Goal: Task Accomplishment & Management: Complete application form

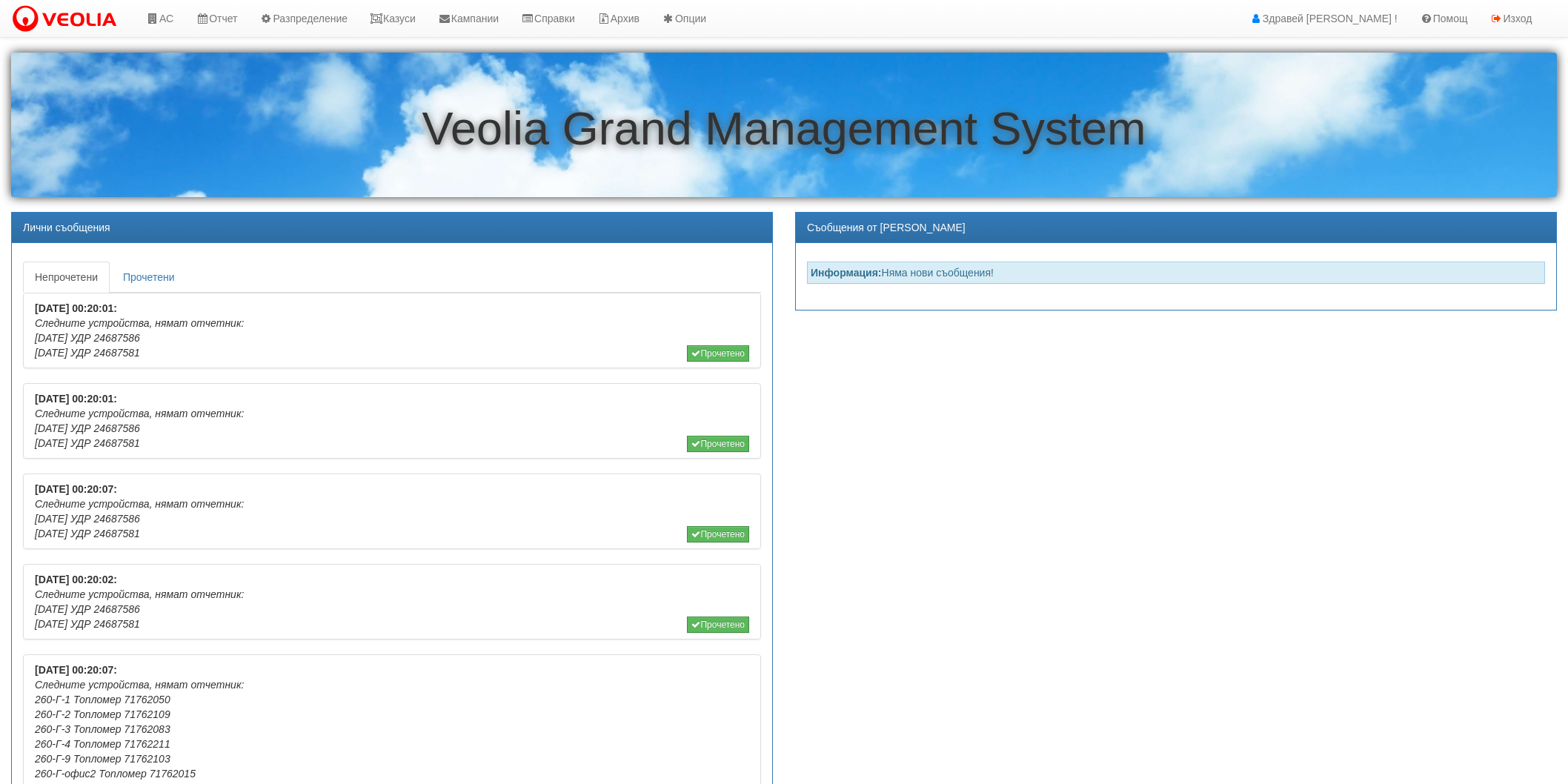
click at [180, 23] on link "АС" at bounding box center [160, 18] width 50 height 37
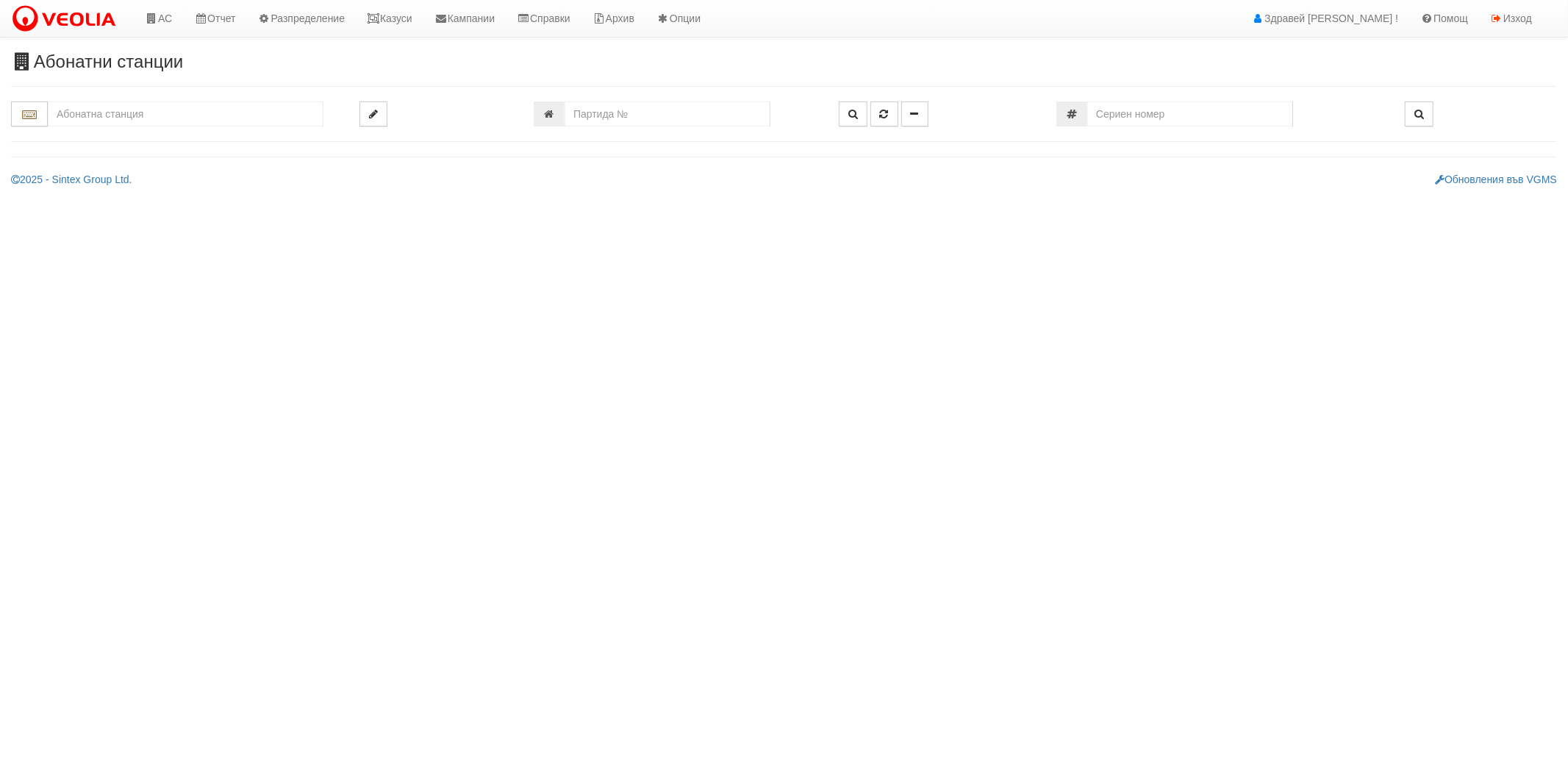
click at [195, 110] on input "text" at bounding box center [186, 114] width 276 height 25
click at [169, 118] on input "text" at bounding box center [186, 114] width 276 height 25
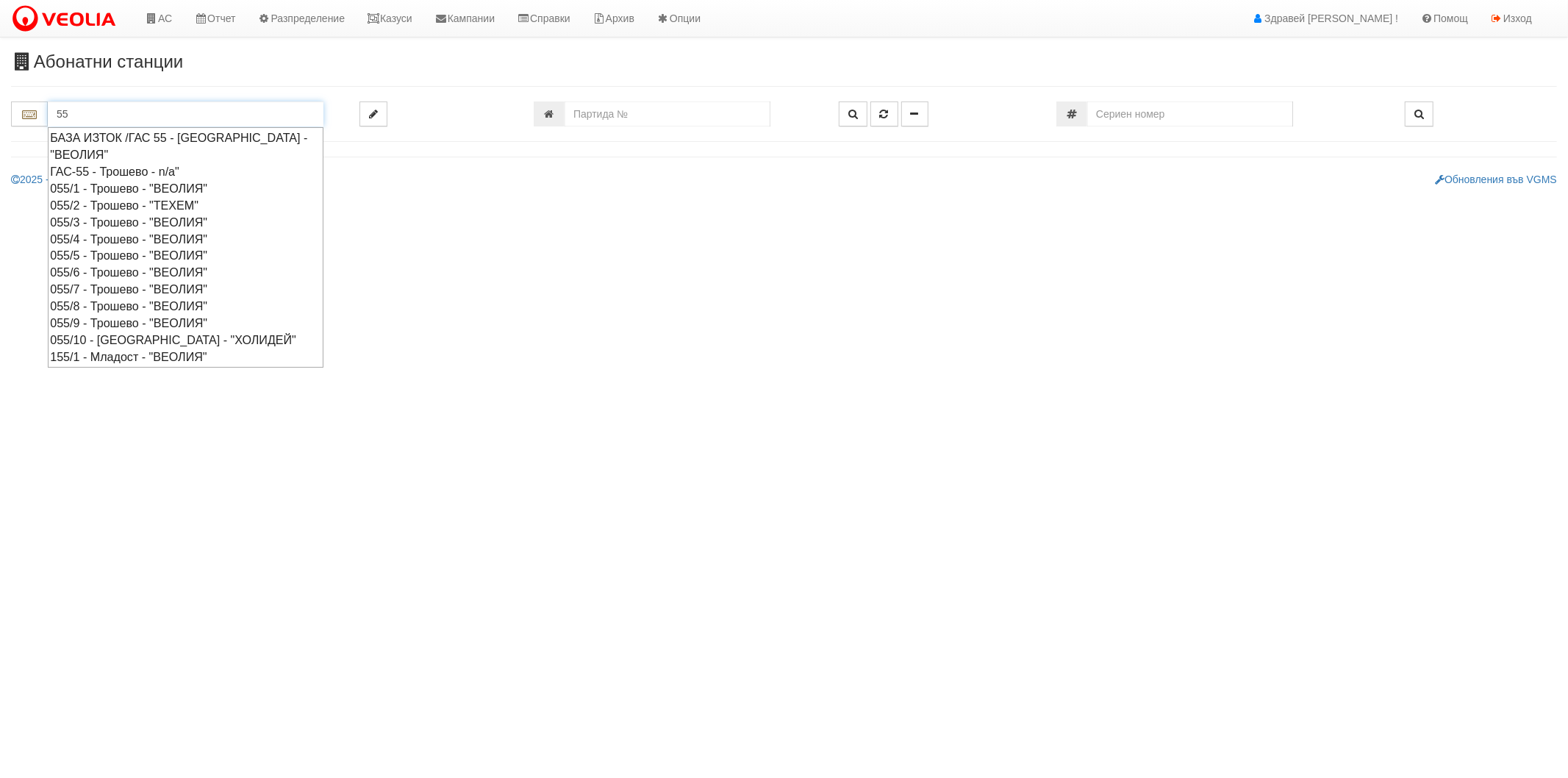
click at [105, 221] on div "055/3 - Трошево - "ВЕОЛИЯ"" at bounding box center [186, 222] width 271 height 17
type input "055/3 - Трошево - "ВЕОЛИЯ""
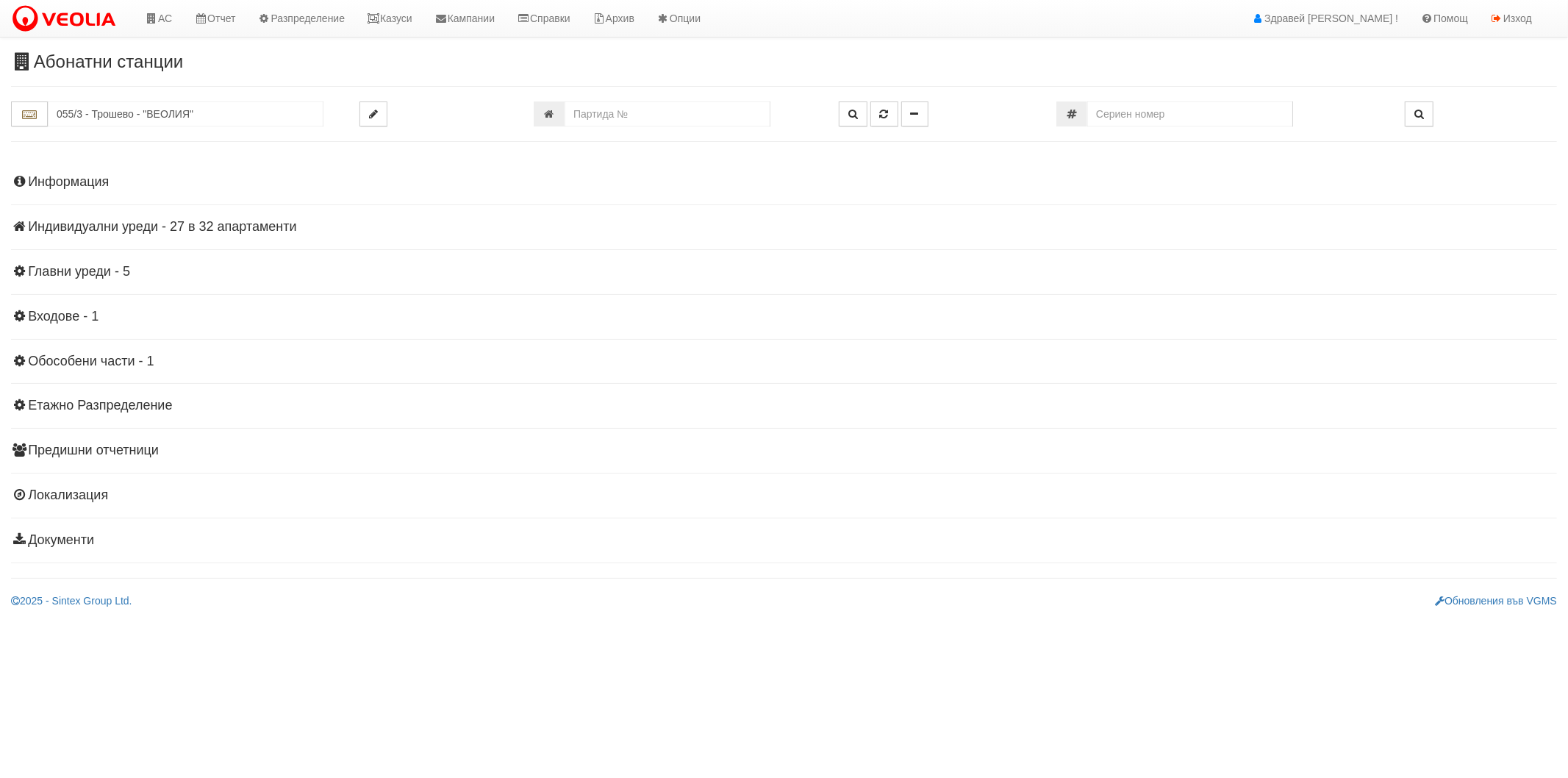
click at [82, 223] on h4 "Индивидуални уреди - 27 в 32 апартаменти" at bounding box center [784, 228] width 1546 height 15
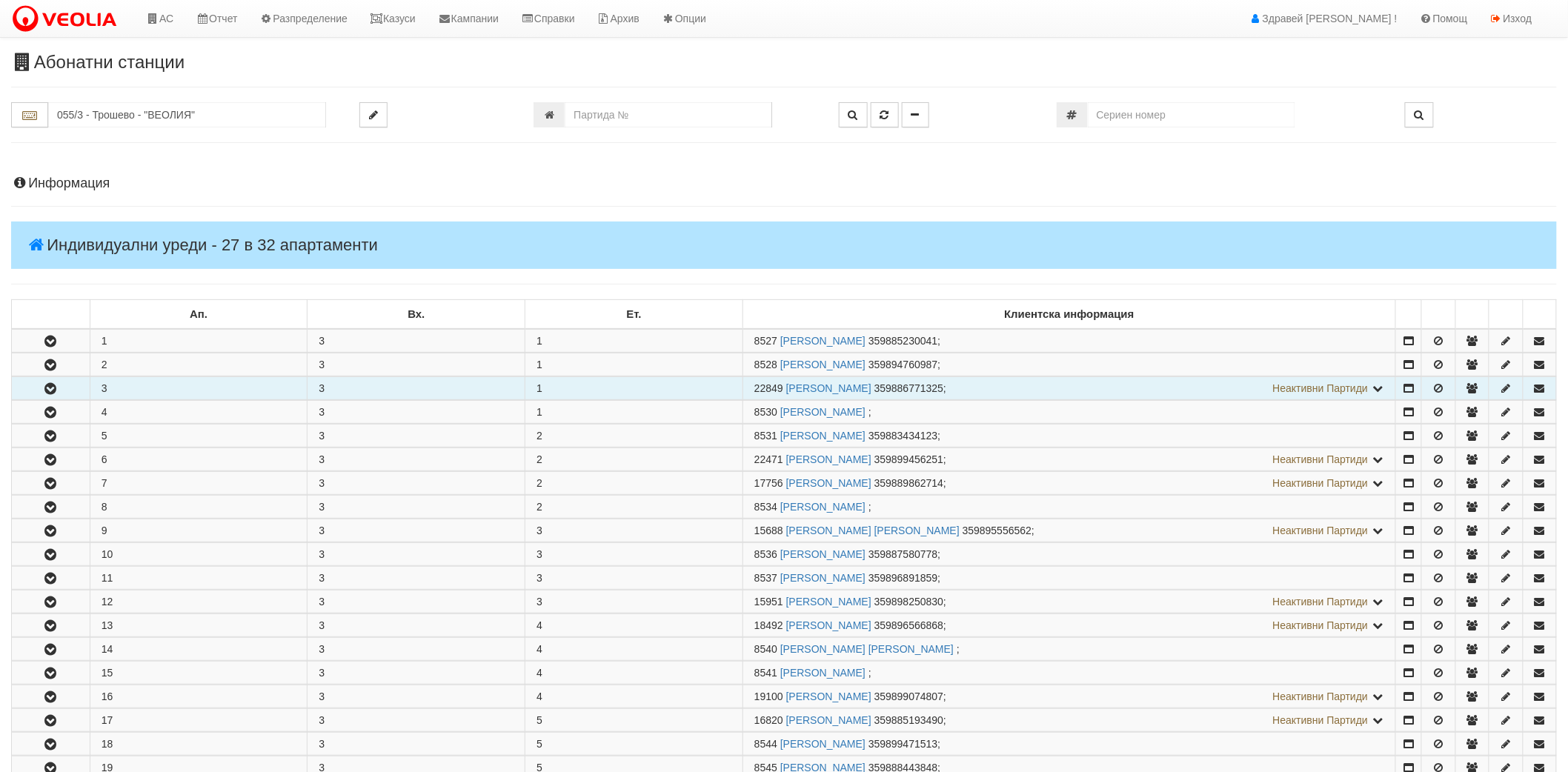
click at [58, 391] on icon "button" at bounding box center [50, 389] width 17 height 11
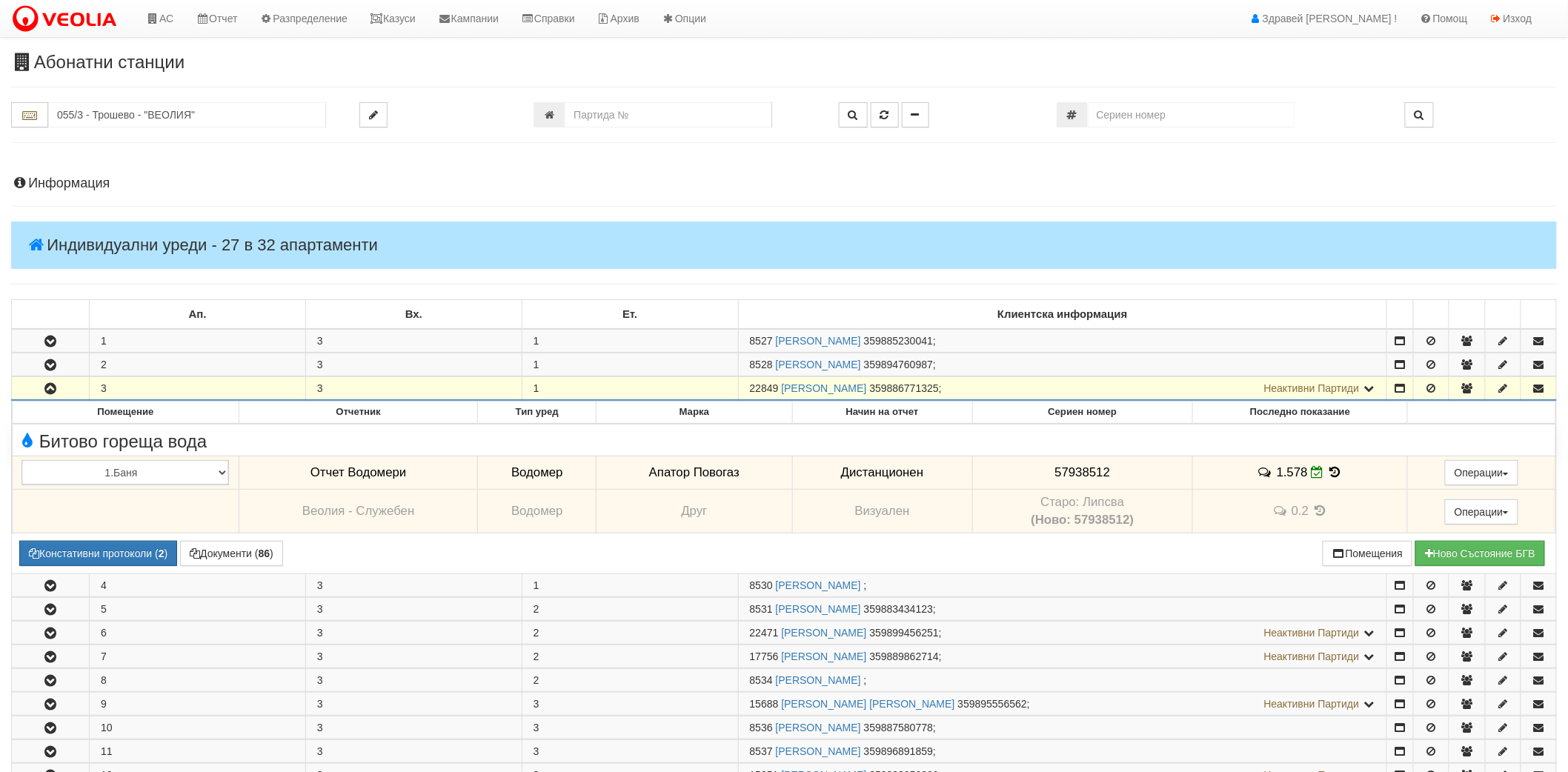
drag, startPoint x: 757, startPoint y: 392, endPoint x: 771, endPoint y: 391, distance: 14.0
click at [771, 391] on td "22849 ВЕСЕЛИНКА ГЕОРГИЕВА СТЕФАНОВА 359886771325 ; Неактивни Партиди 16086 СТЕФ…" at bounding box center [1062, 389] width 649 height 24
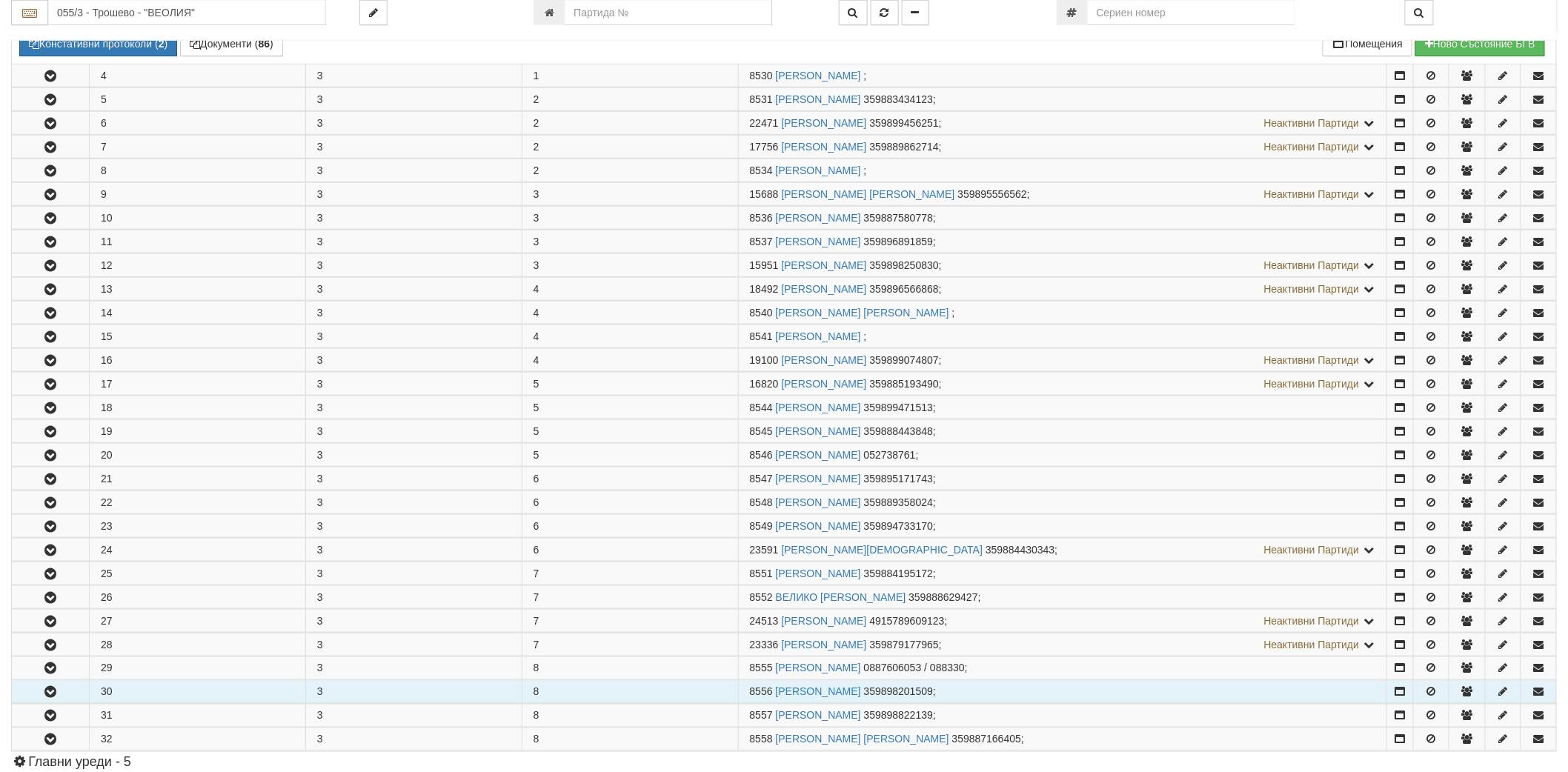
scroll to position [658, 0]
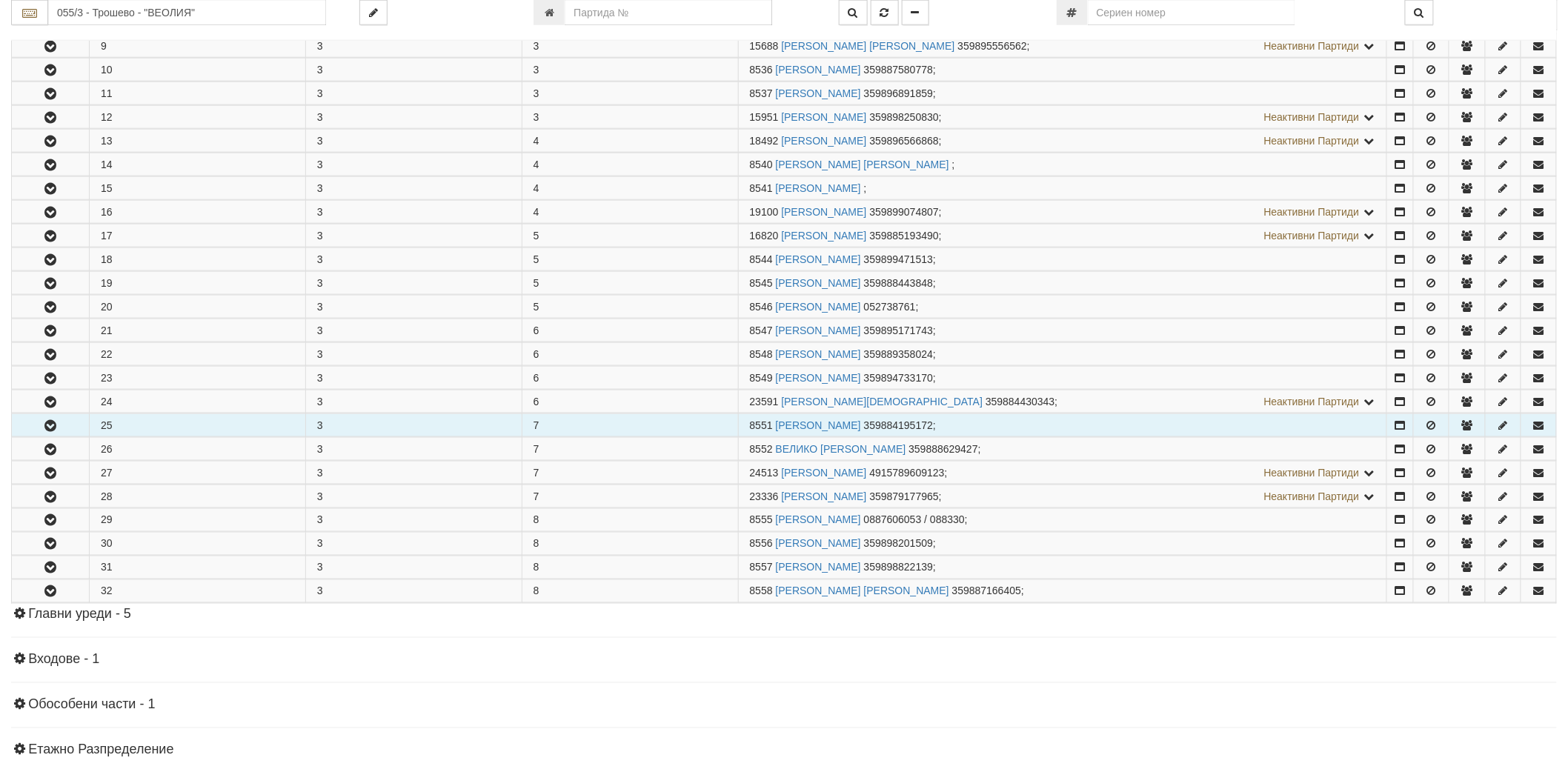
click at [48, 422] on icon "button" at bounding box center [50, 425] width 17 height 11
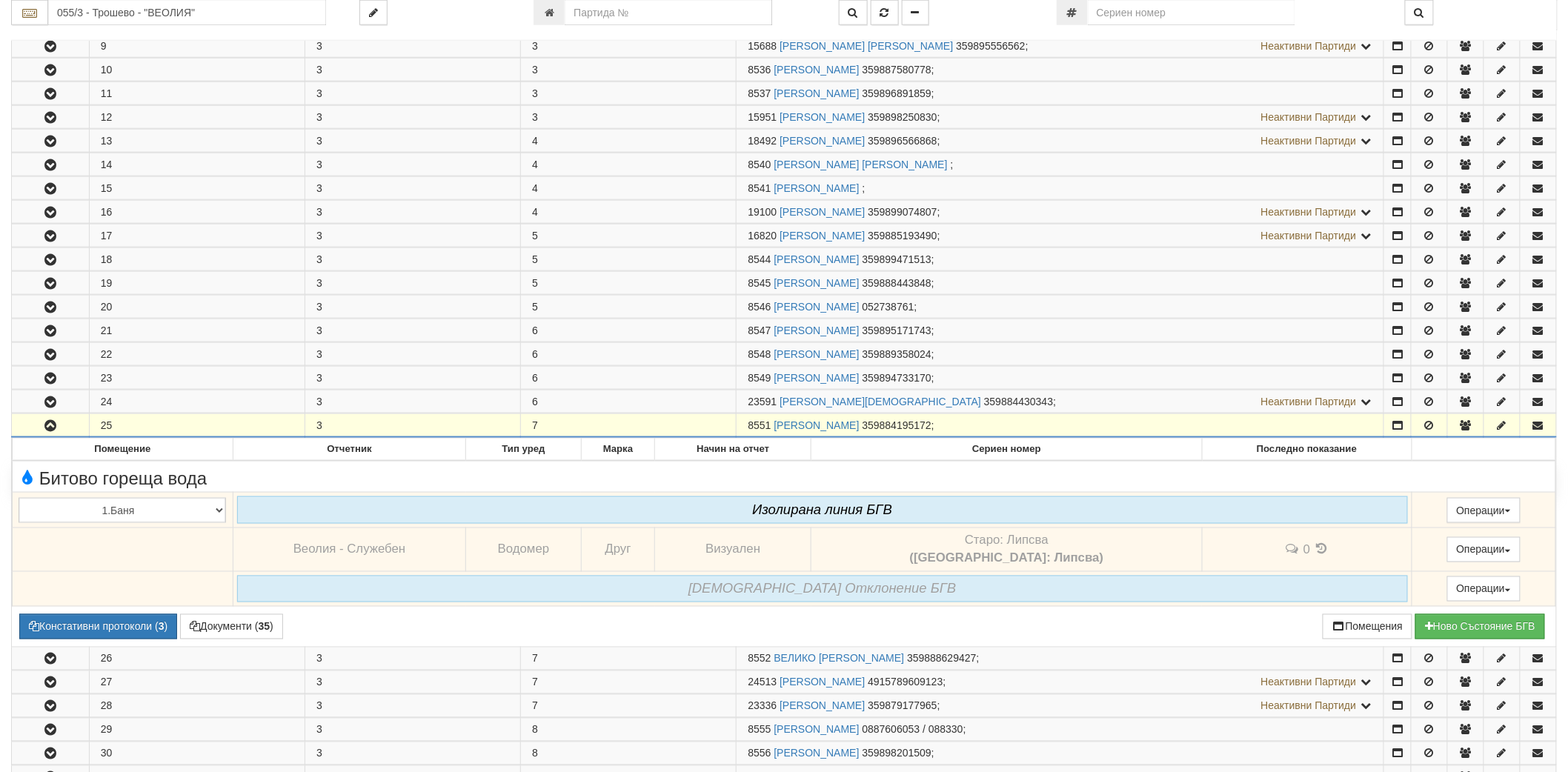
drag, startPoint x: 748, startPoint y: 425, endPoint x: 773, endPoint y: 424, distance: 25.0
click at [773, 424] on td "8551 СТЕФКА ХЕРОВИМОВА ЕВТИМОВА 359884195172 ;" at bounding box center [1061, 425] width 647 height 24
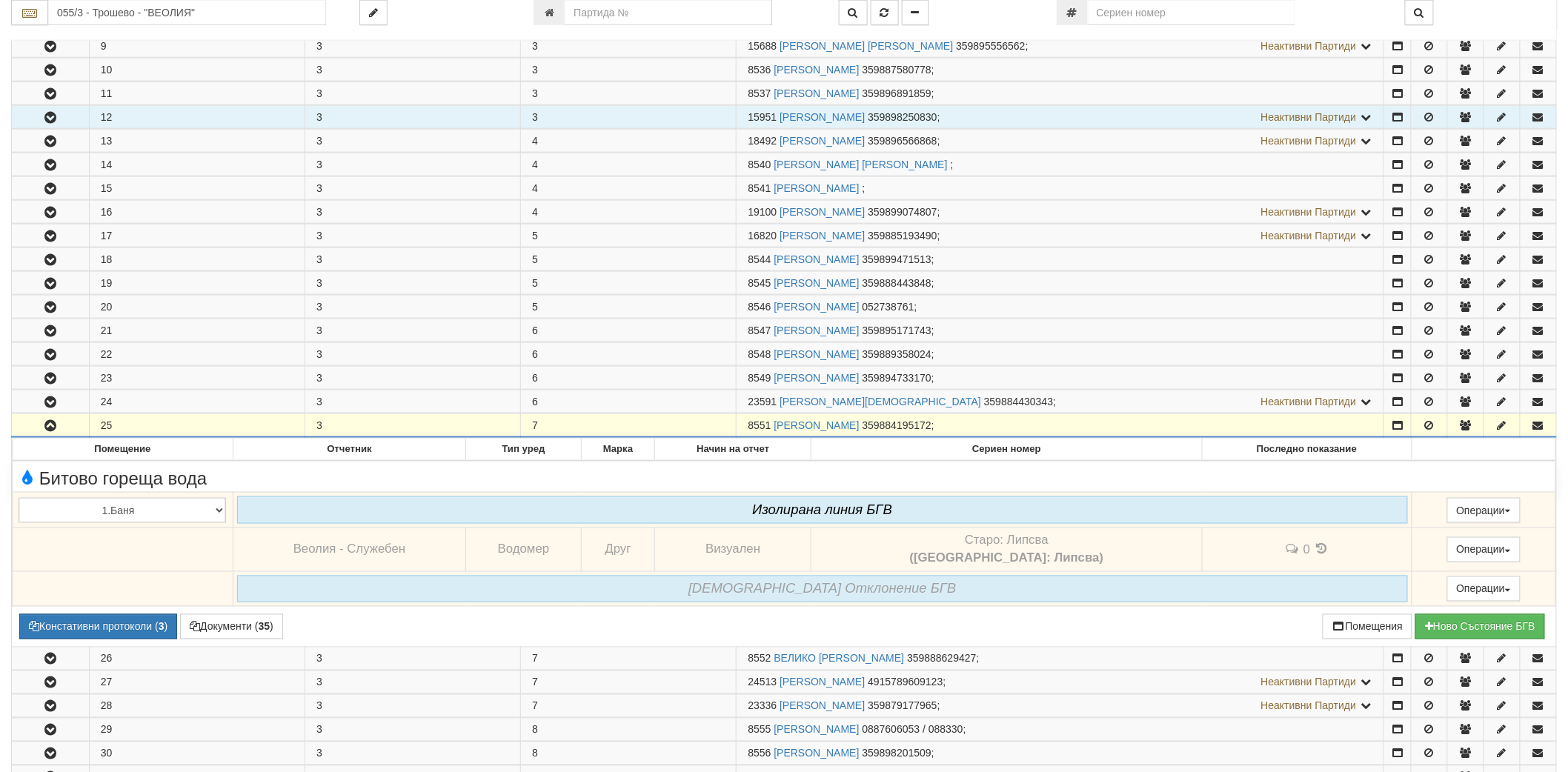
copy span "8551"
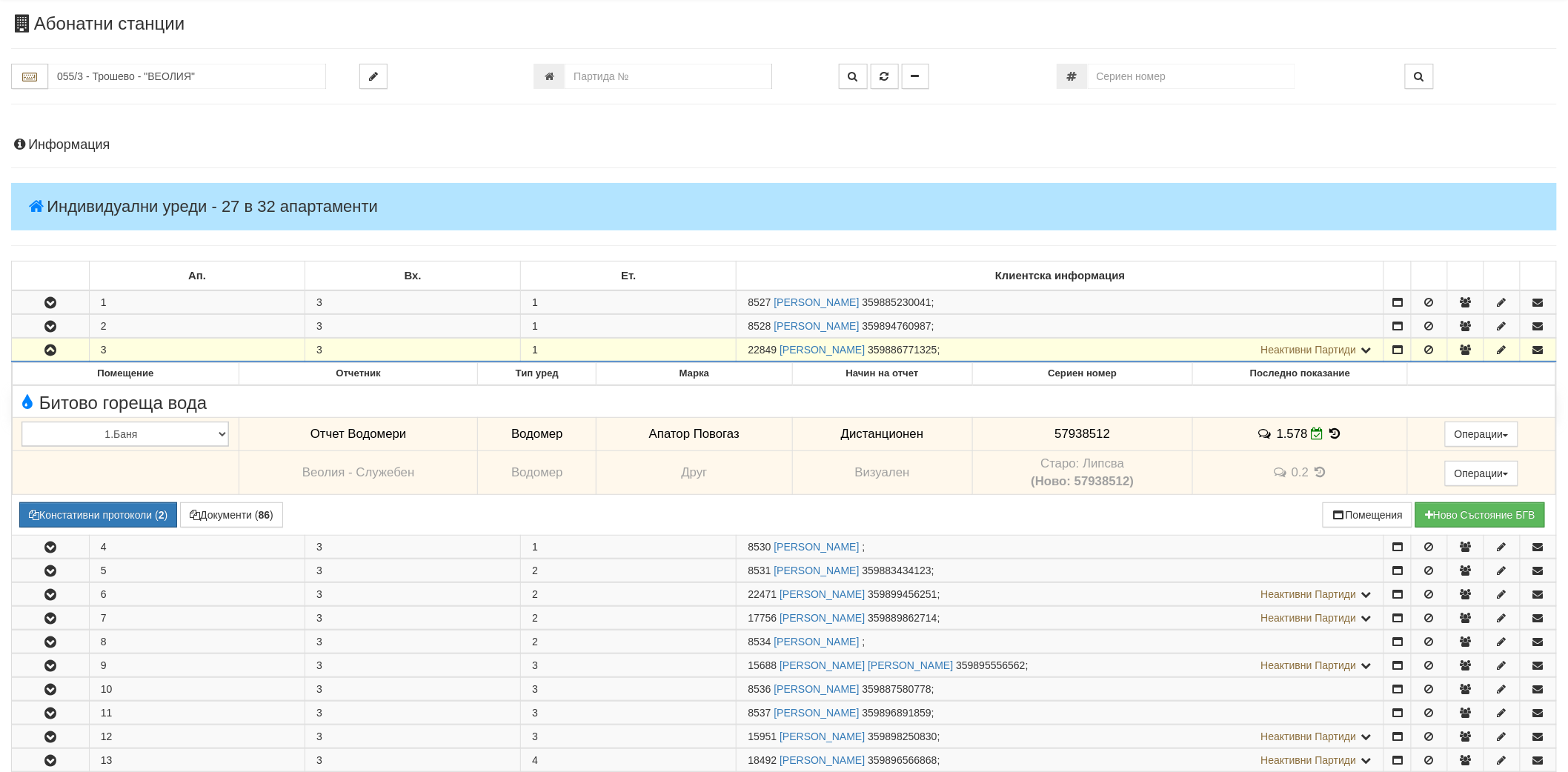
scroll to position [0, 0]
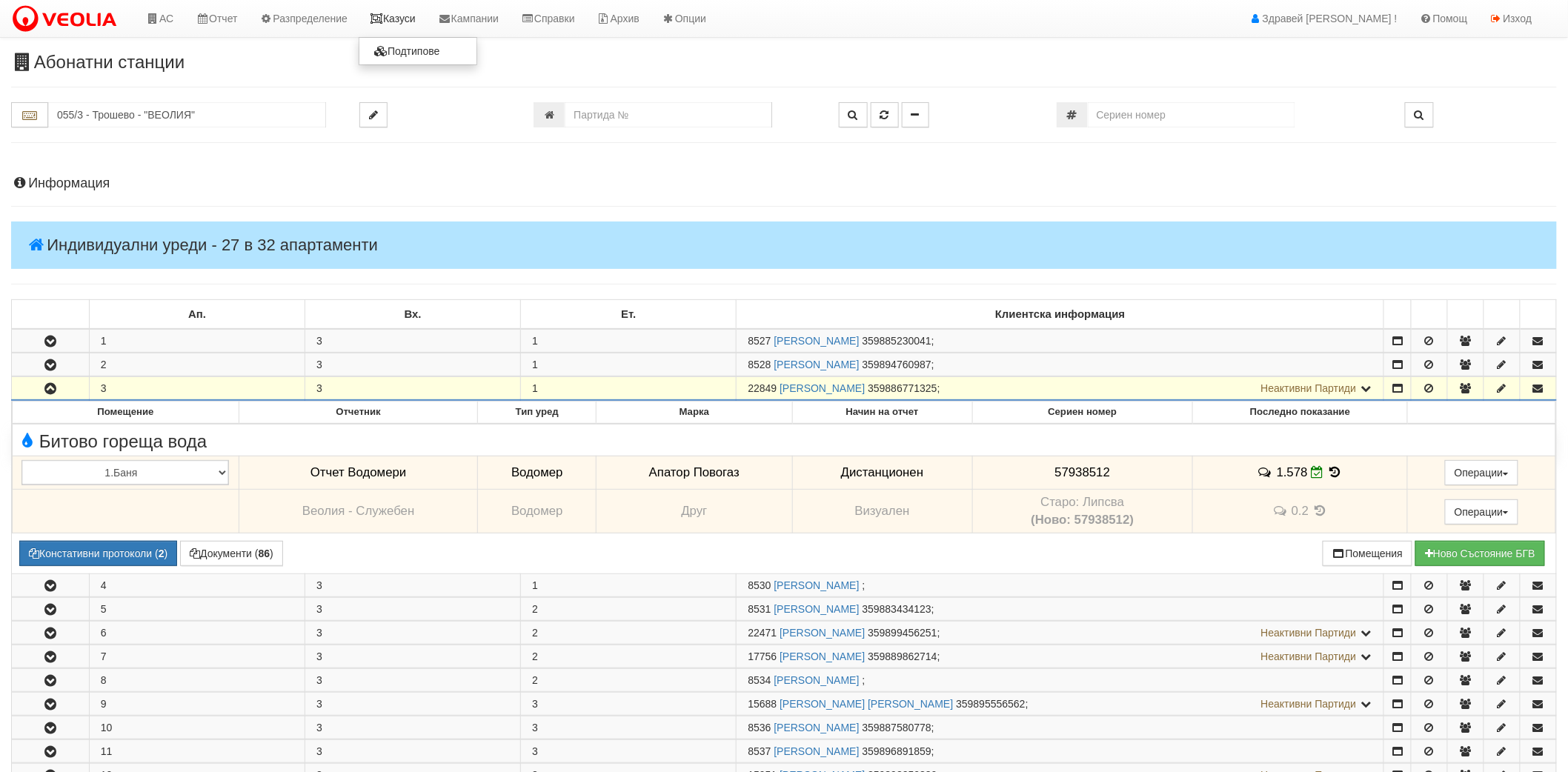
click at [383, 17] on icon at bounding box center [377, 18] width 13 height 11
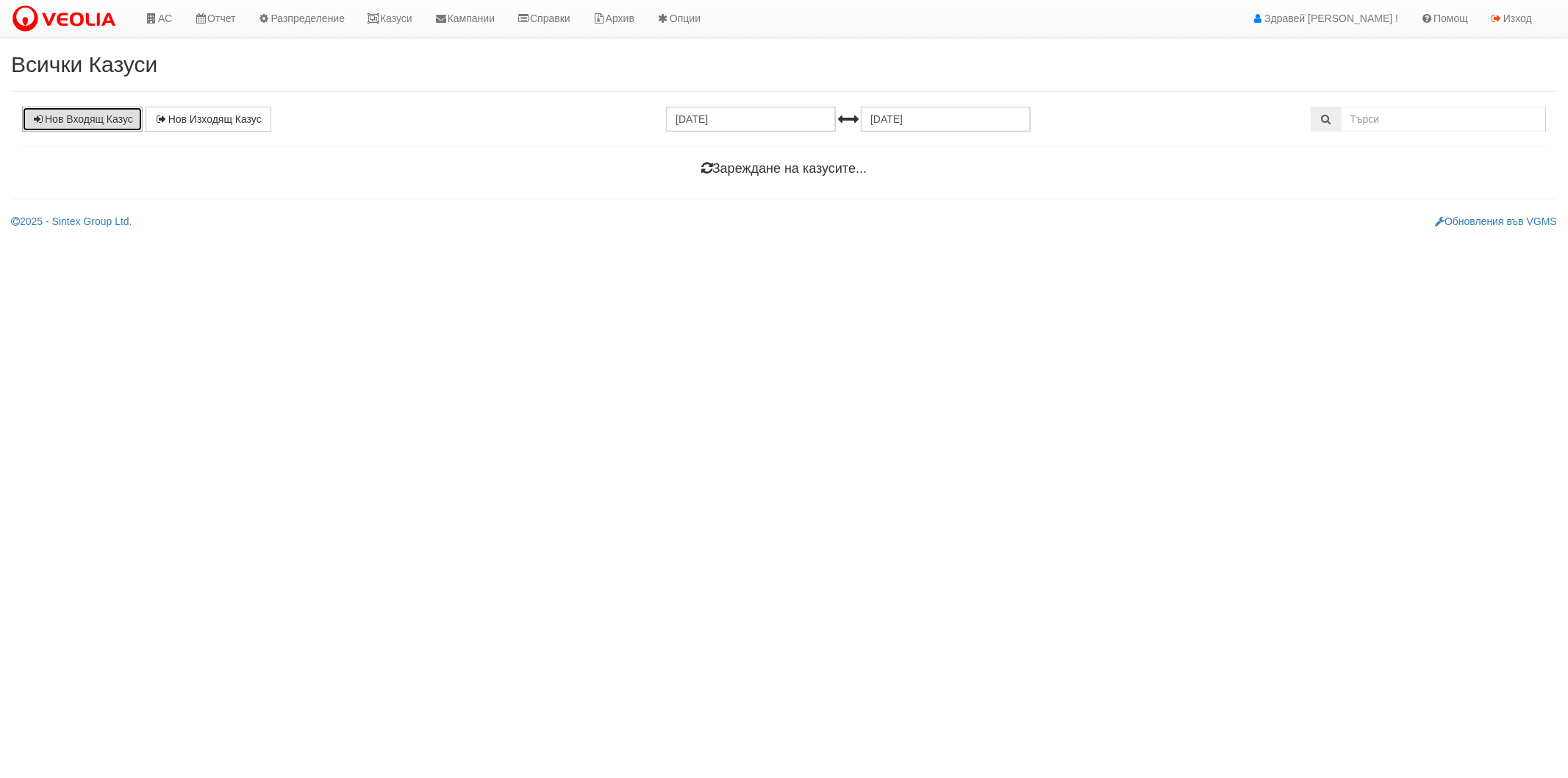
click at [93, 130] on link "Нов Входящ Казус" at bounding box center [82, 119] width 121 height 25
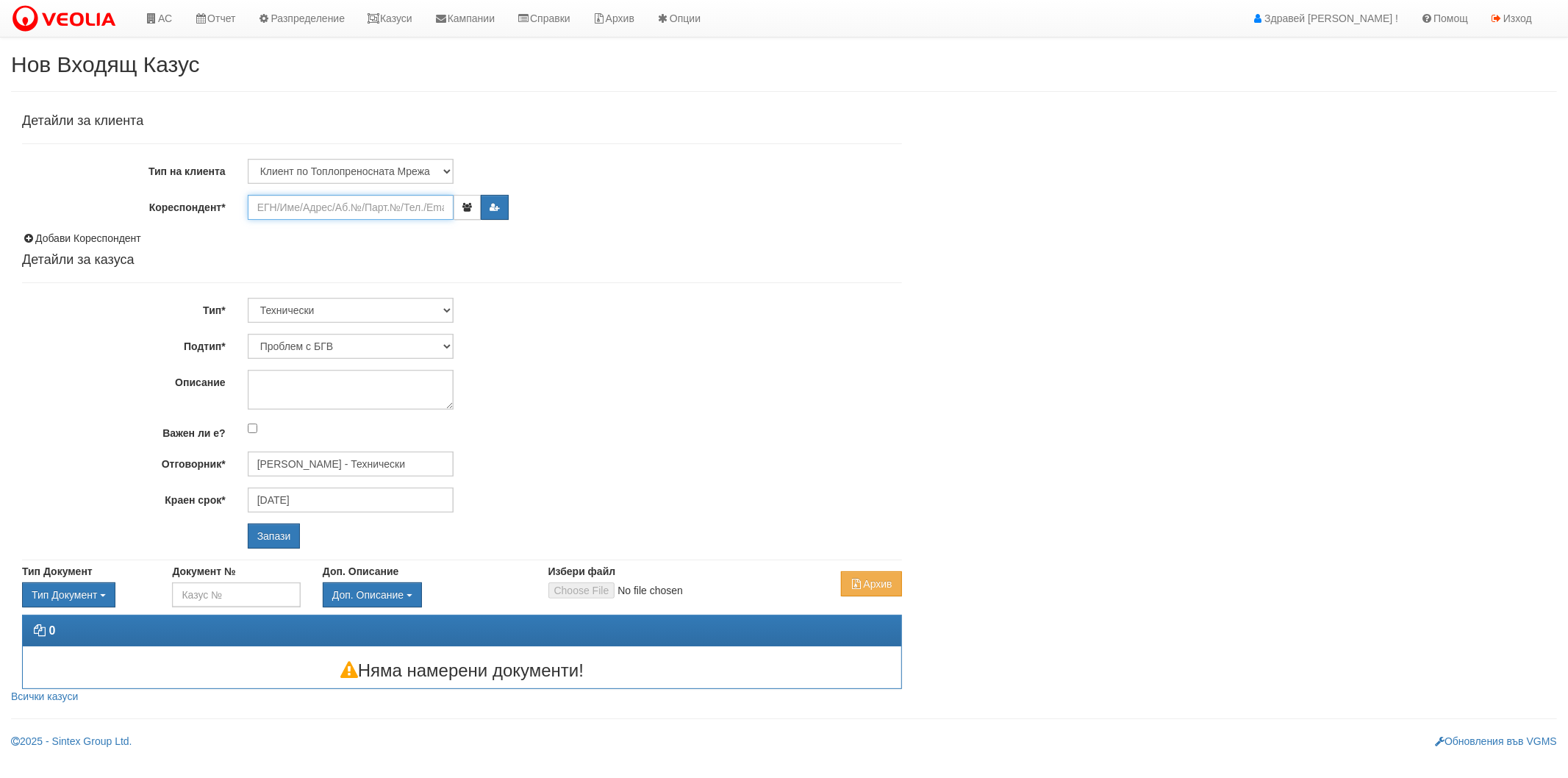
click at [305, 206] on input "Кореспондент*" at bounding box center [351, 207] width 206 height 25
paste input "8551"
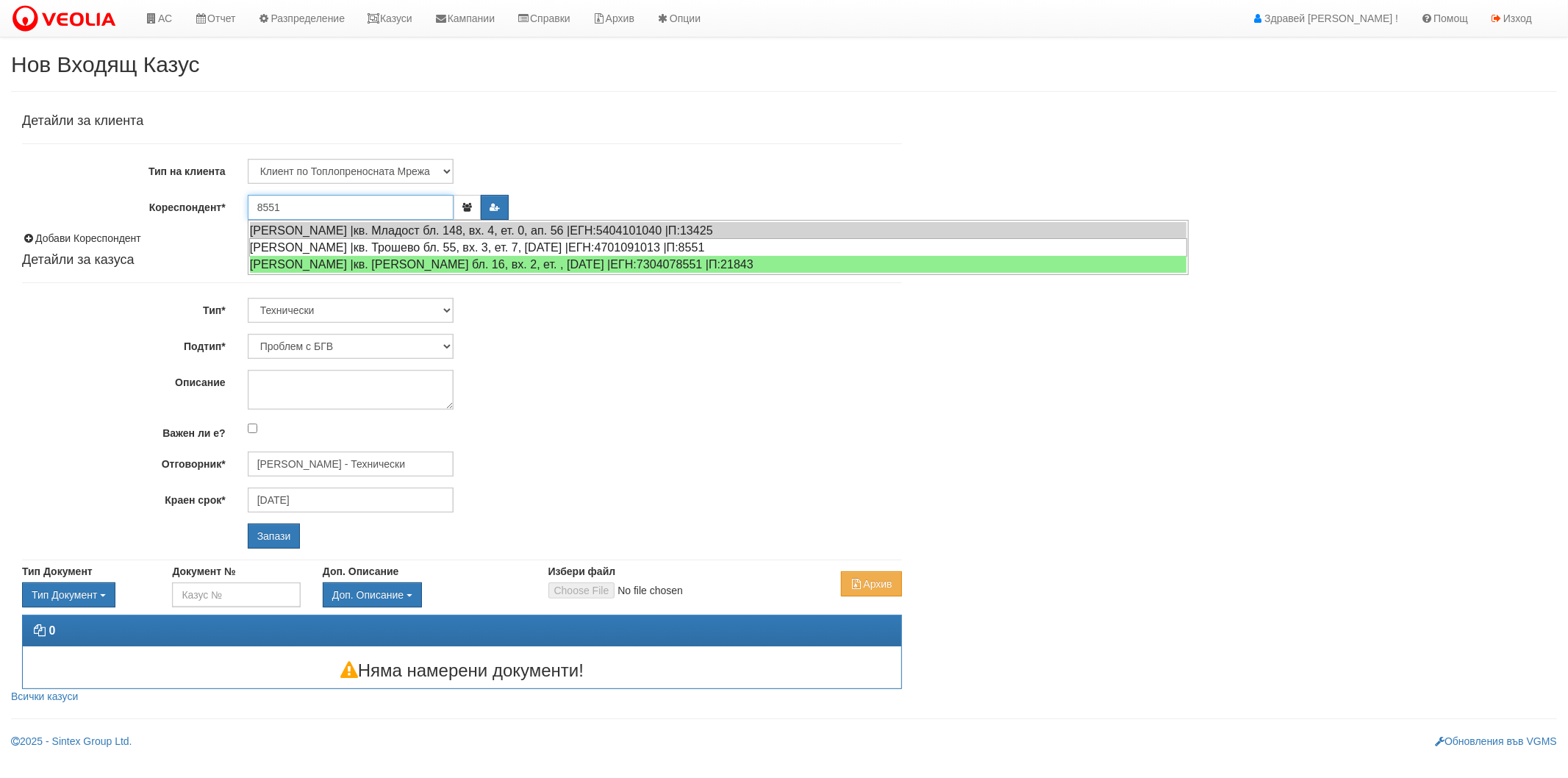
click at [319, 250] on div "СТЕФКА ХЕРОВИМОВА ЕВТИМОВА |кв. Трошево бл. 55, вх. 3, ет. 7, ап. 25 |ЕГН:47010…" at bounding box center [718, 247] width 938 height 18
type input "Стефка Евтимова"
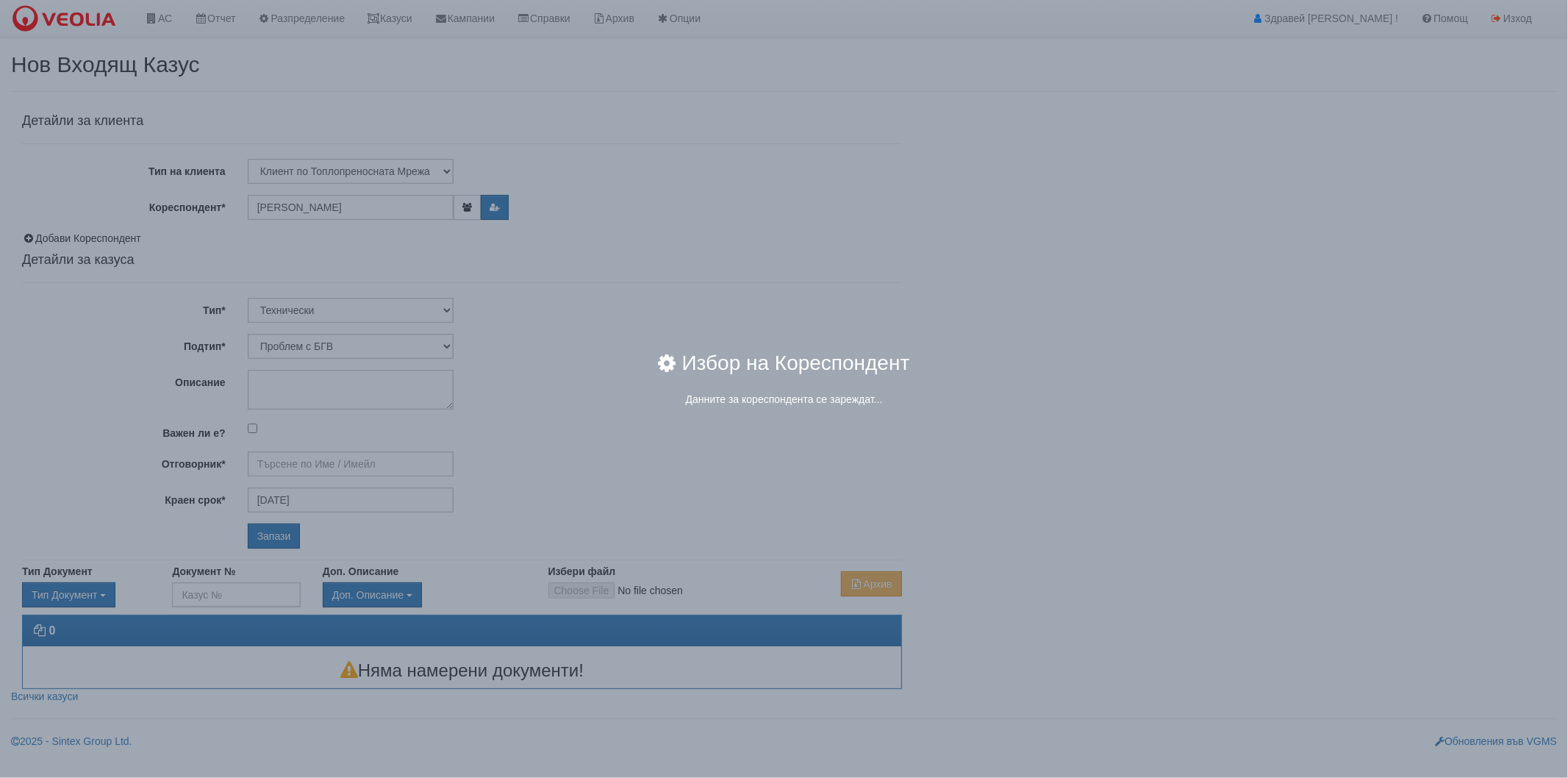
type input "[PERSON_NAME] - Технически"
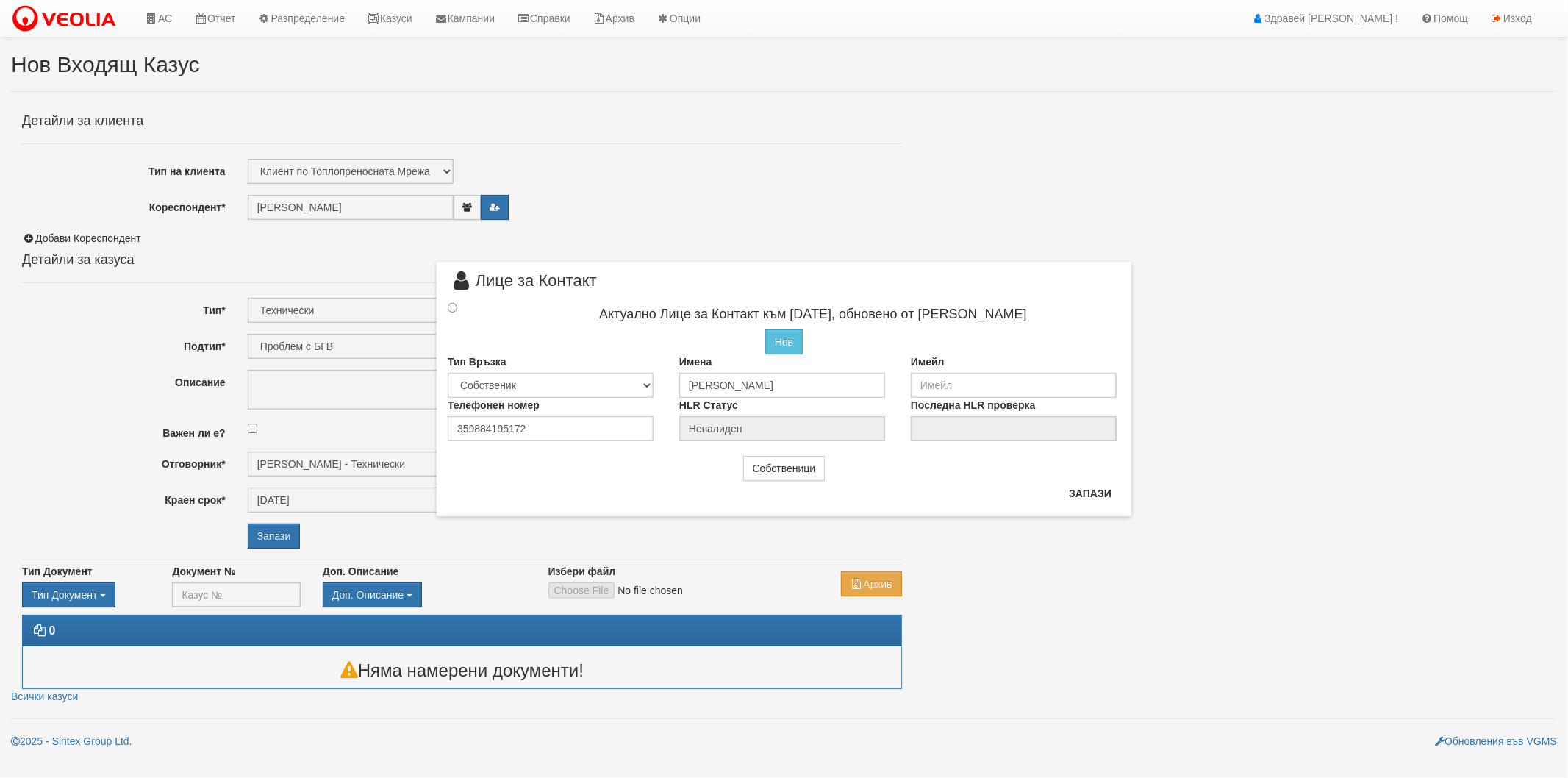
click at [450, 297] on span "Лице за Контакт" at bounding box center [522, 286] width 149 height 27
click at [454, 306] on input "radio" at bounding box center [453, 308] width 10 height 10
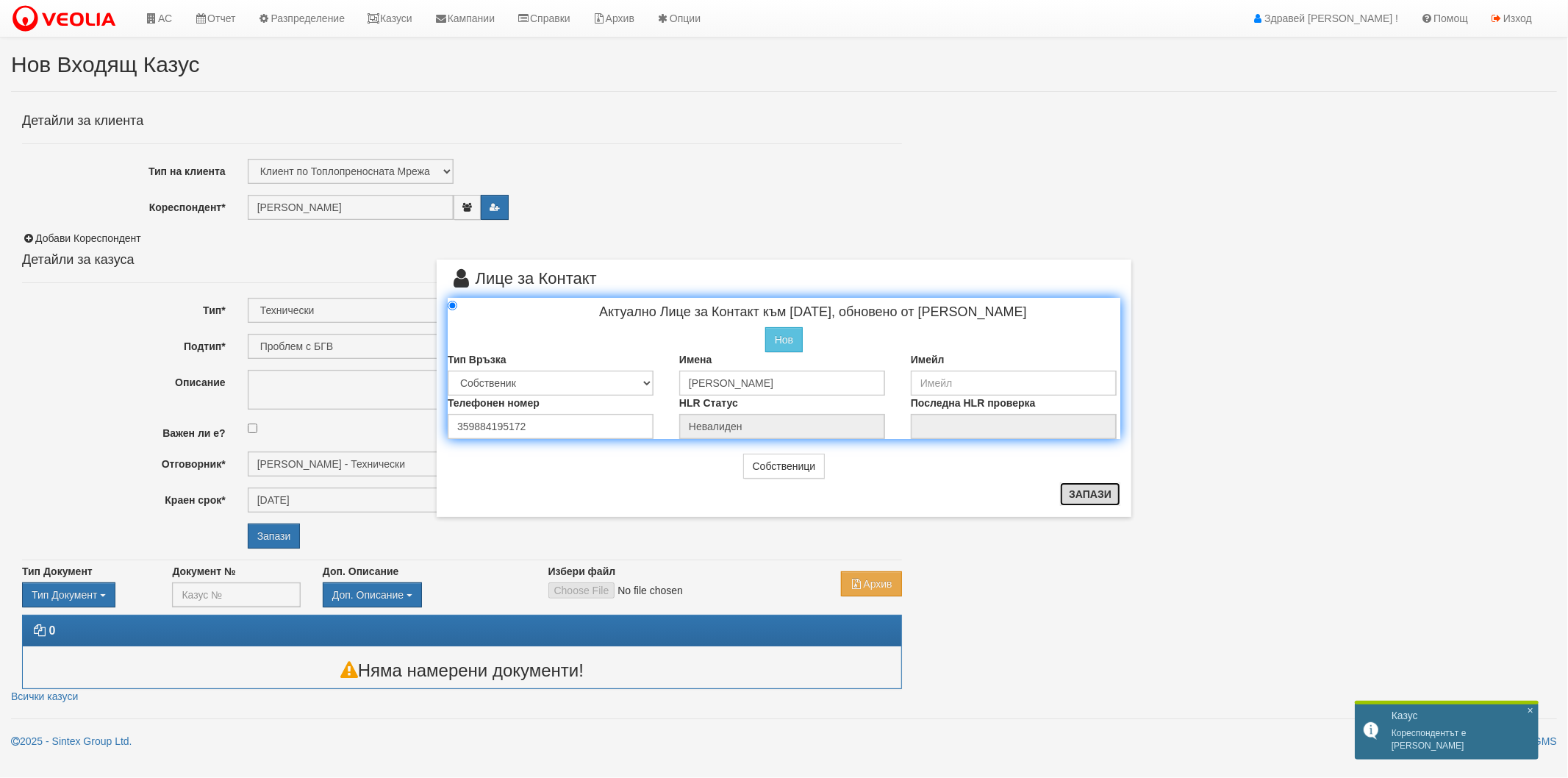
click at [1088, 499] on button "Запази" at bounding box center [1090, 494] width 60 height 24
radio input "true"
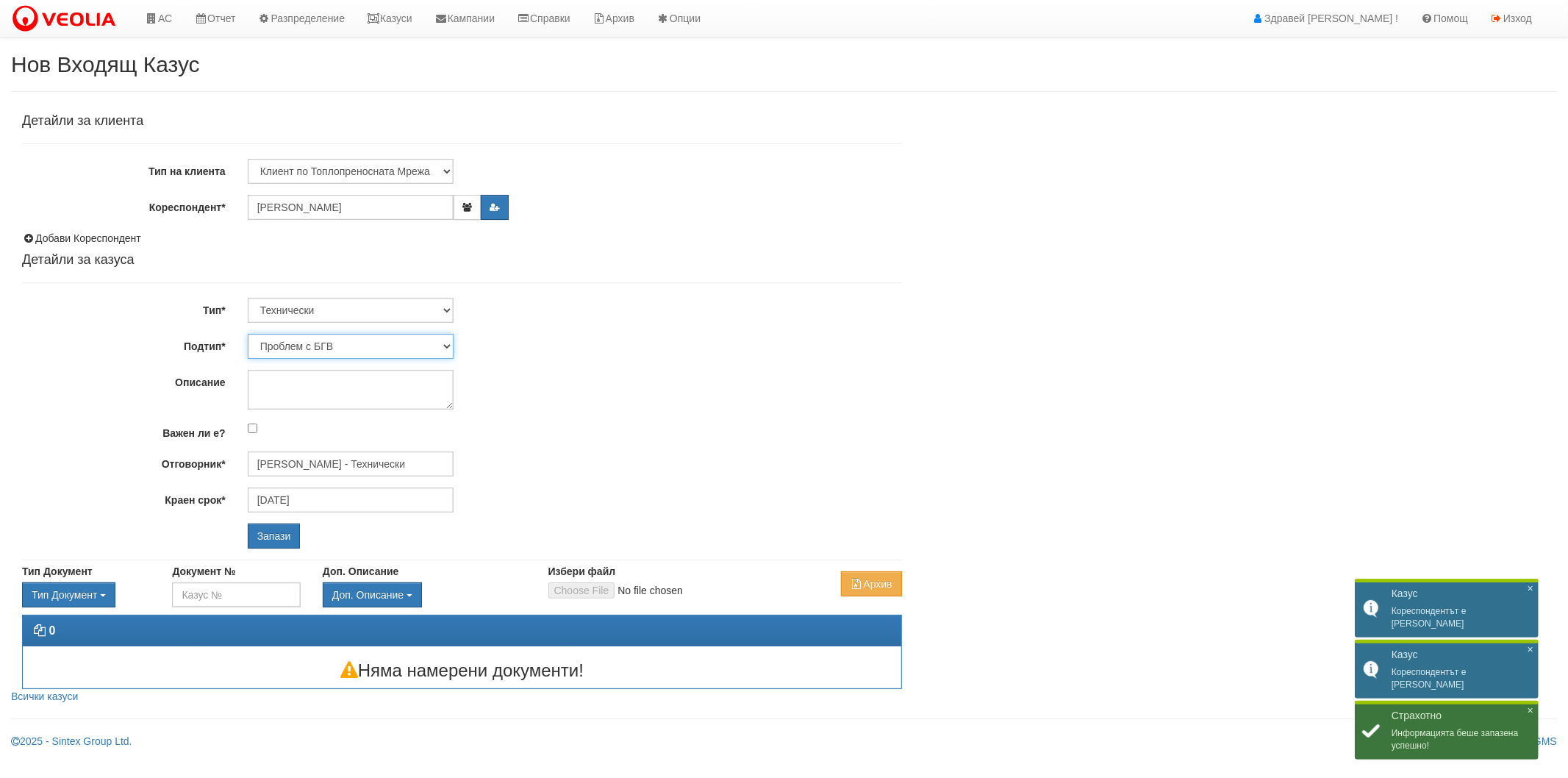
click at [329, 348] on select "Проблем с БГВ Теч ВОИ Теч БГВ Теч в АС Теч от водомер Проблем в АС Интервенция …" at bounding box center [351, 346] width 206 height 25
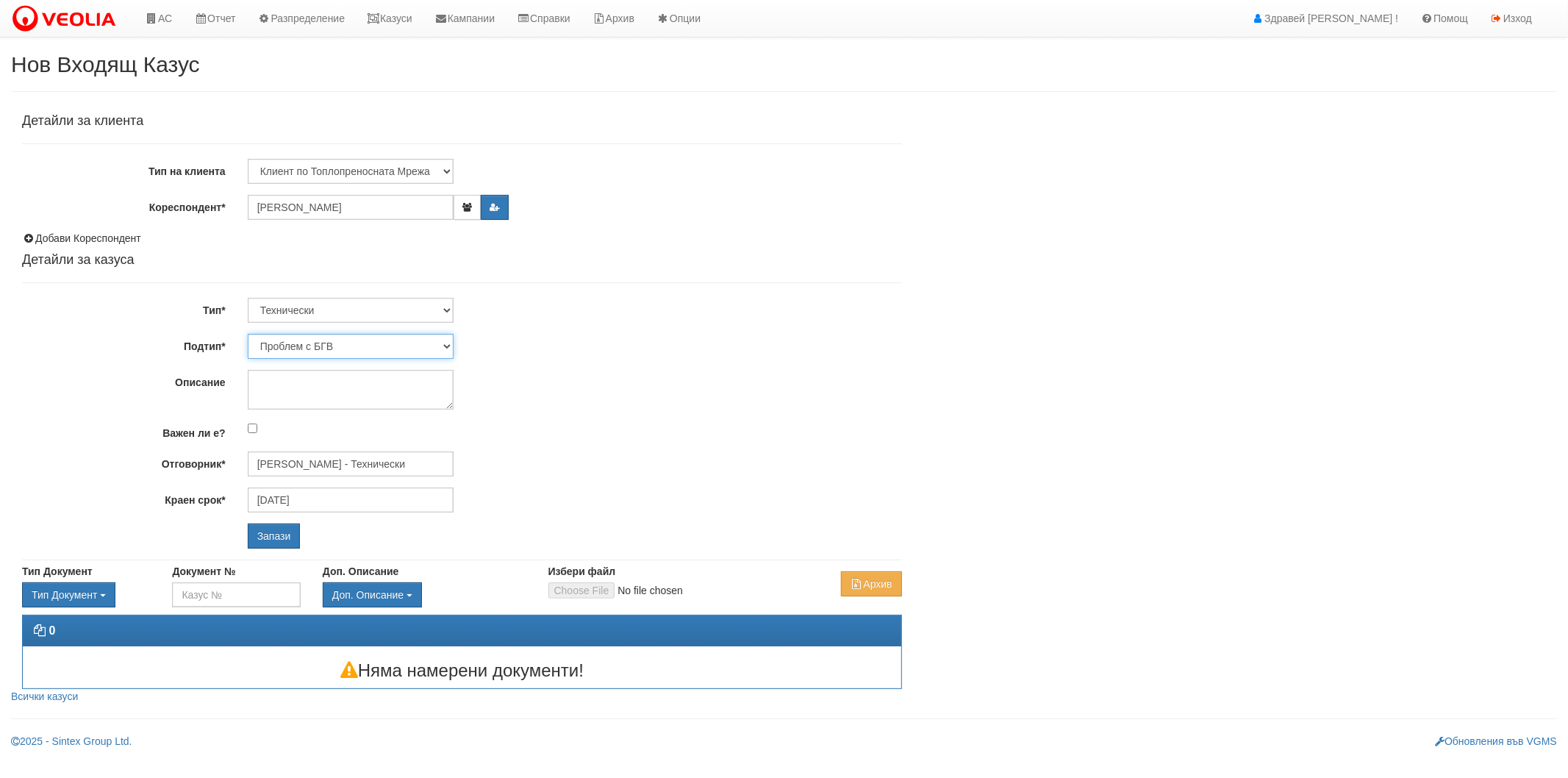
select select "Друго"
click at [248, 334] on select "Проблем с БГВ Теч ВОИ Теч БГВ Теч в АС Теч от водомер Проблем в АС Интервенция …" at bounding box center [351, 346] width 206 height 25
type input "11/10/2025"
type input "Дончо Дончев - Технически"
click at [305, 395] on textarea "Описание" at bounding box center [351, 389] width 206 height 39
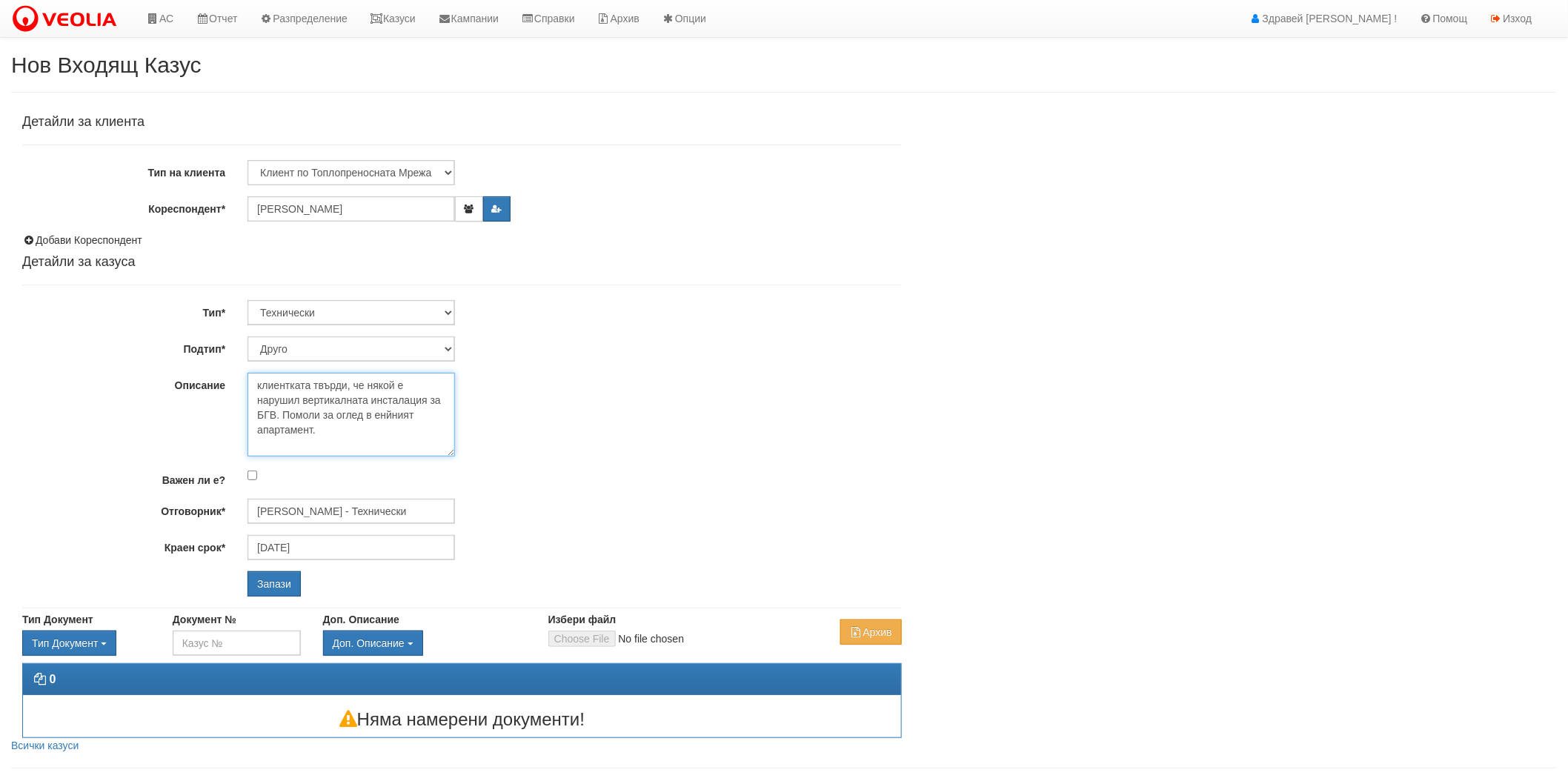
drag, startPoint x: 449, startPoint y: 407, endPoint x: 450, endPoint y: 467, distance: 60.0
click at [452, 456] on textarea "клиентката твърди, че някой е нарушил вертикалната инсталация за БГВ. Помоли за…" at bounding box center [351, 414] width 208 height 84
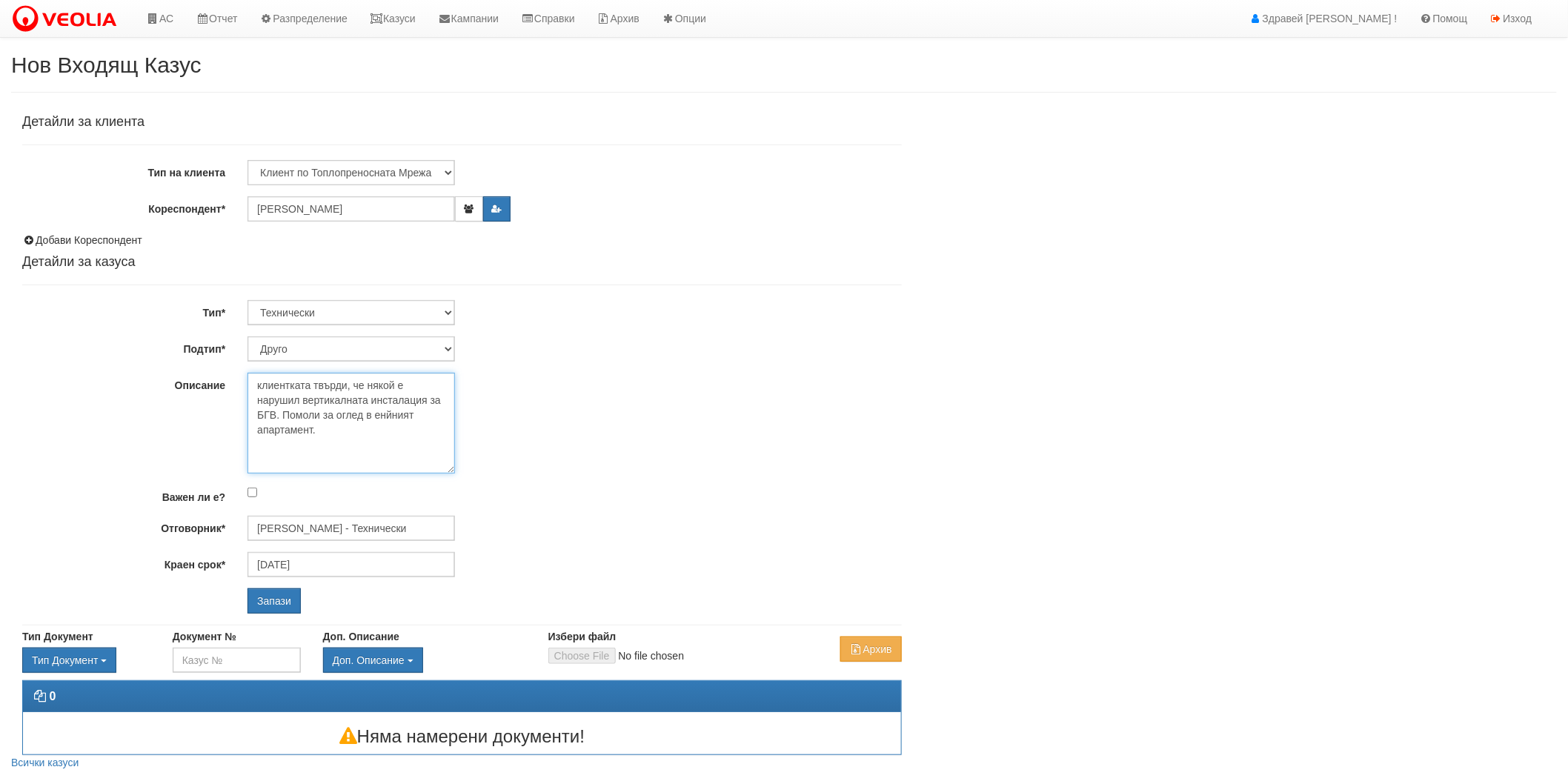
click at [378, 412] on textarea "клиентката твърди, че някой е нарушил вертикалната инсталация за БГВ. Помоли за…" at bounding box center [351, 423] width 208 height 101
drag, startPoint x: 416, startPoint y: 412, endPoint x: 376, endPoint y: 410, distance: 40.0
click at [376, 410] on textarea "клиентката твърди, че някой е нарушил вертикалната инсталация за БГВ. Помоли за…" at bounding box center [351, 423] width 208 height 101
click at [368, 433] on textarea "клиентката твърди, че някой е нарушил вертикалната инсталация за БГВ. Помоли за…" at bounding box center [351, 423] width 208 height 101
type textarea "клиентката твърди, че някой е нарушил вертикалната инсталация за БГВ. Помоли за…"
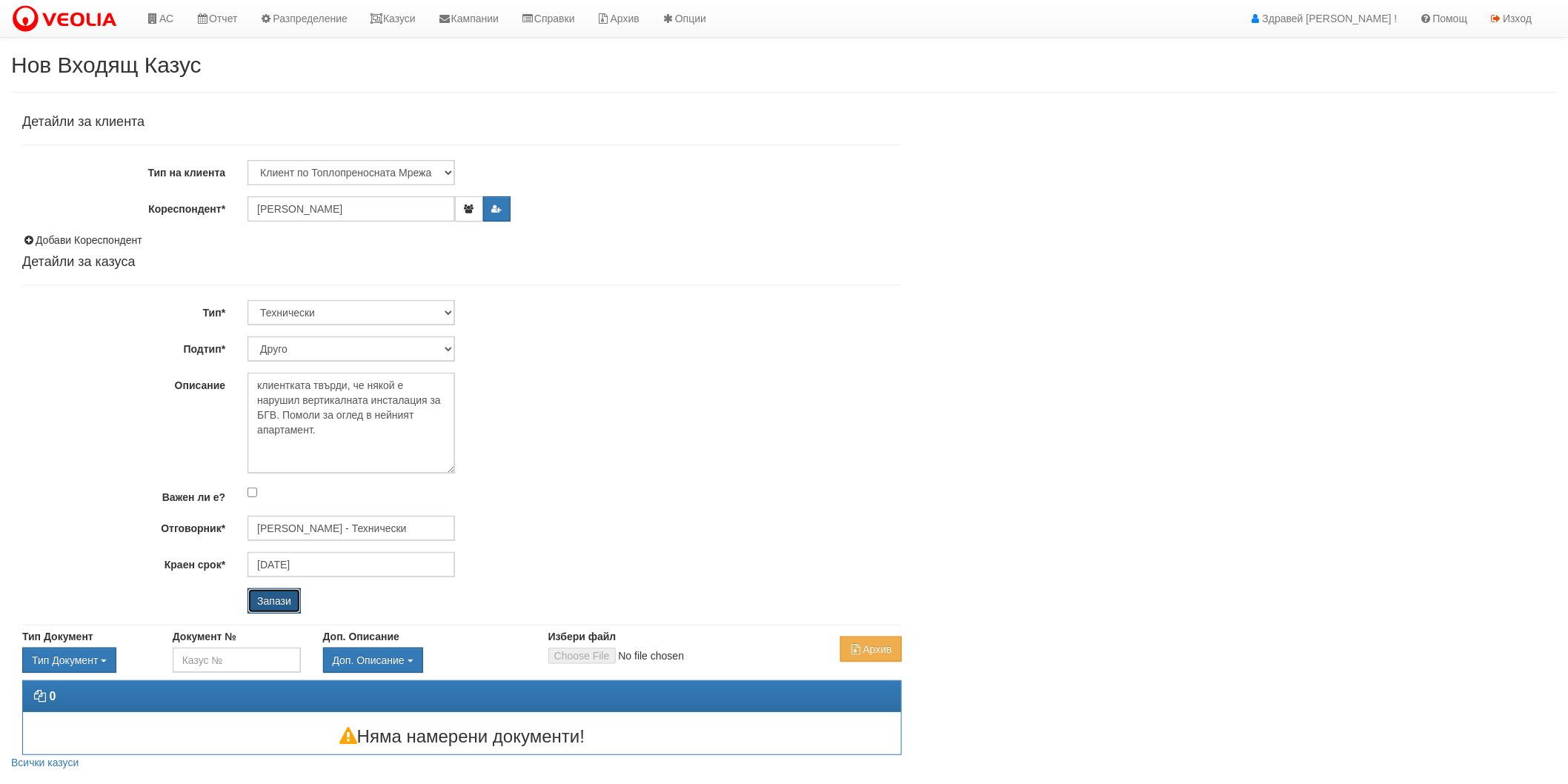
click at [277, 608] on input "Запази" at bounding box center [274, 601] width 53 height 25
